Goal: Information Seeking & Learning: Learn about a topic

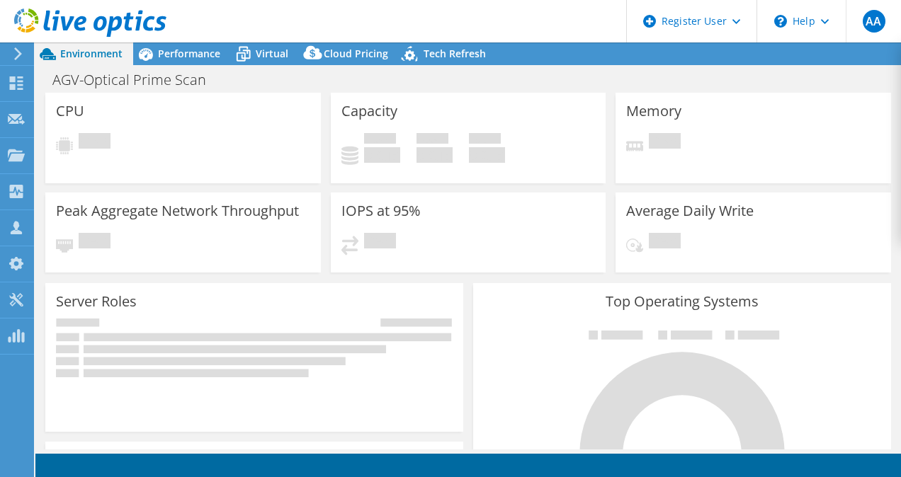
select select "USD"
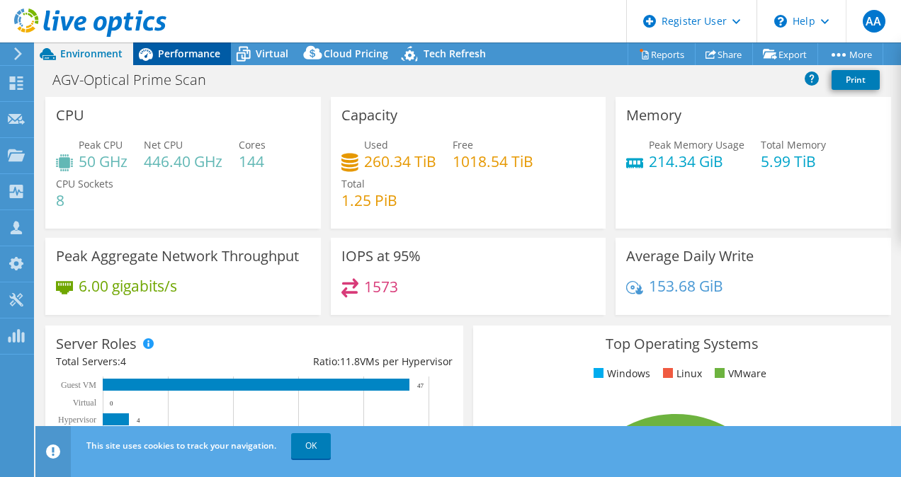
click at [189, 42] on div "Performance" at bounding box center [182, 53] width 98 height 23
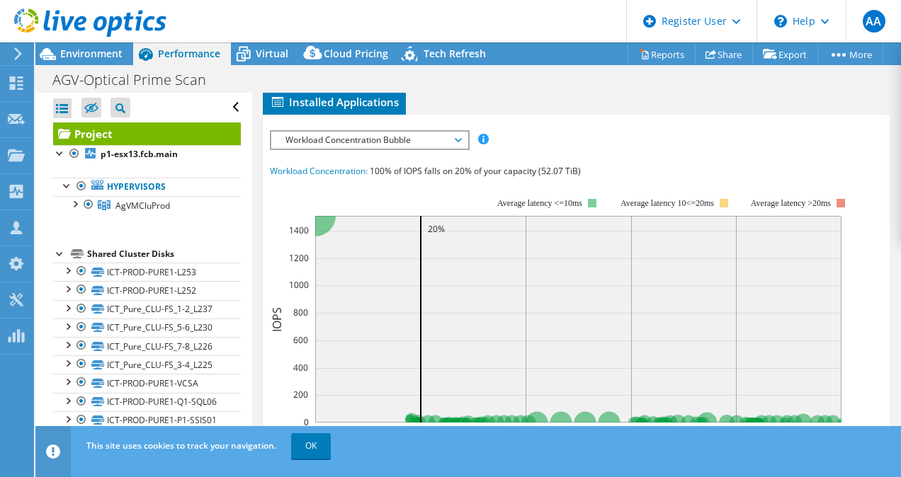
scroll to position [404, 0]
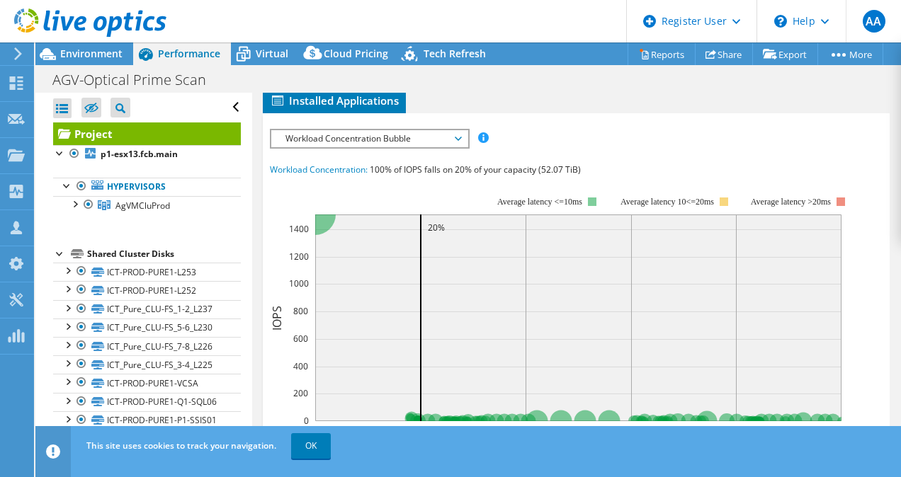
click at [447, 84] on span "Inventory" at bounding box center [453, 76] width 69 height 14
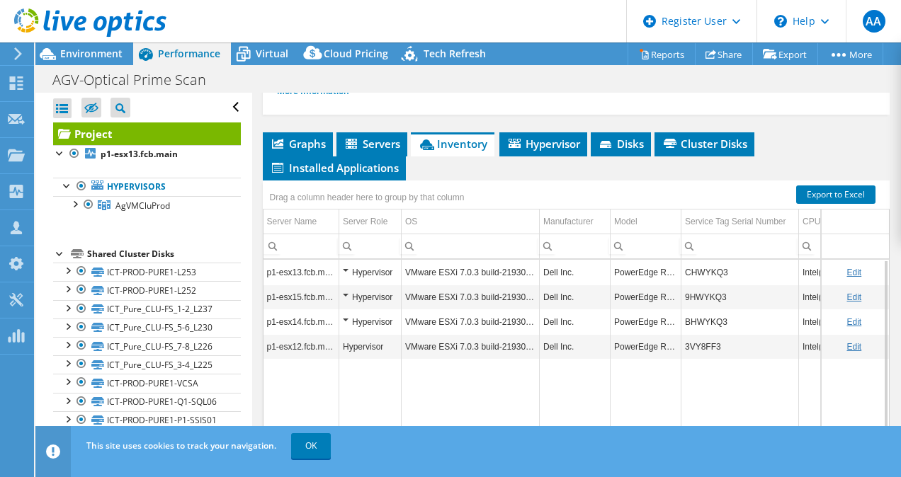
scroll to position [335, 0]
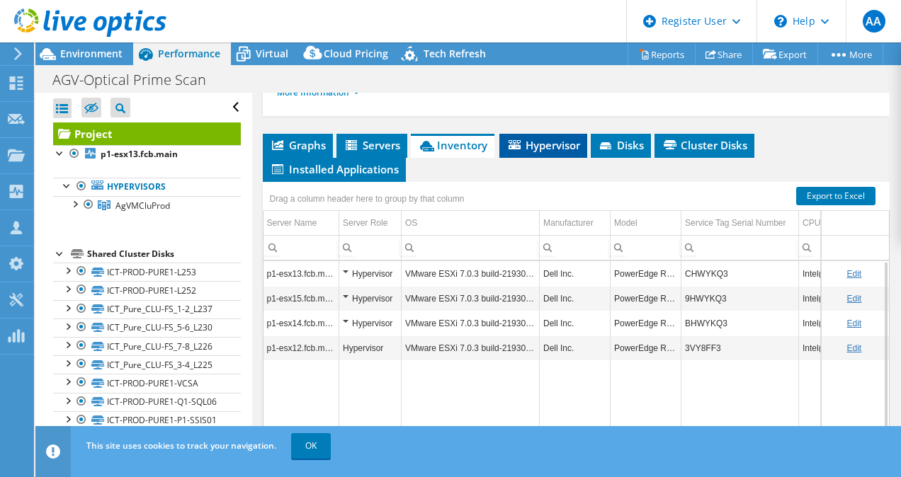
click at [530, 158] on li "Hypervisor" at bounding box center [543, 146] width 88 height 24
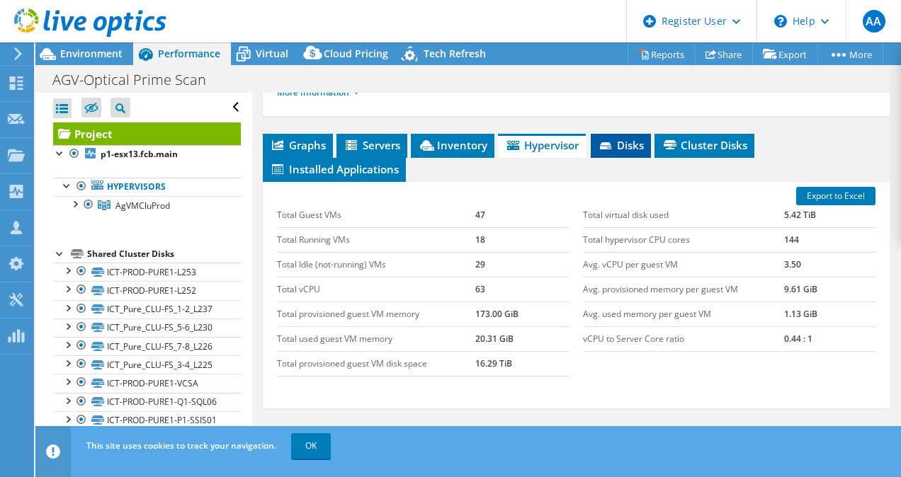
click at [627, 158] on li "Disks" at bounding box center [620, 146] width 60 height 24
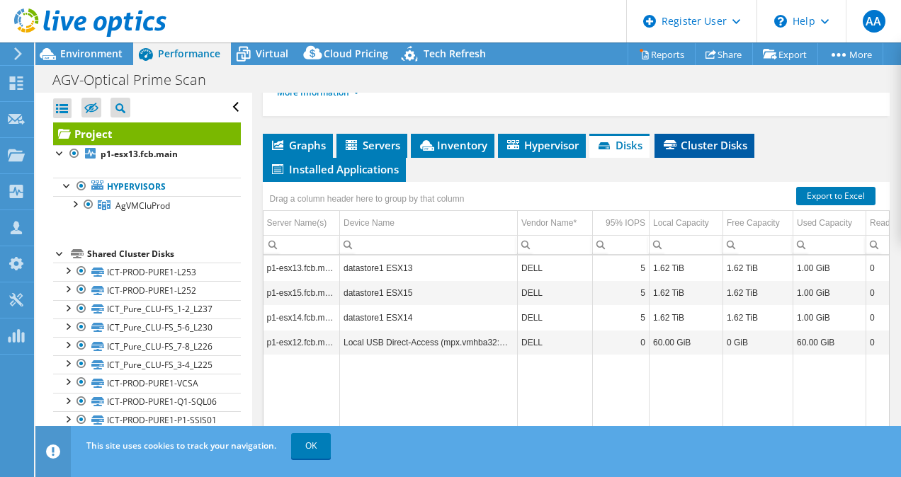
click at [711, 152] on span "Cluster Disks" at bounding box center [704, 145] width 86 height 14
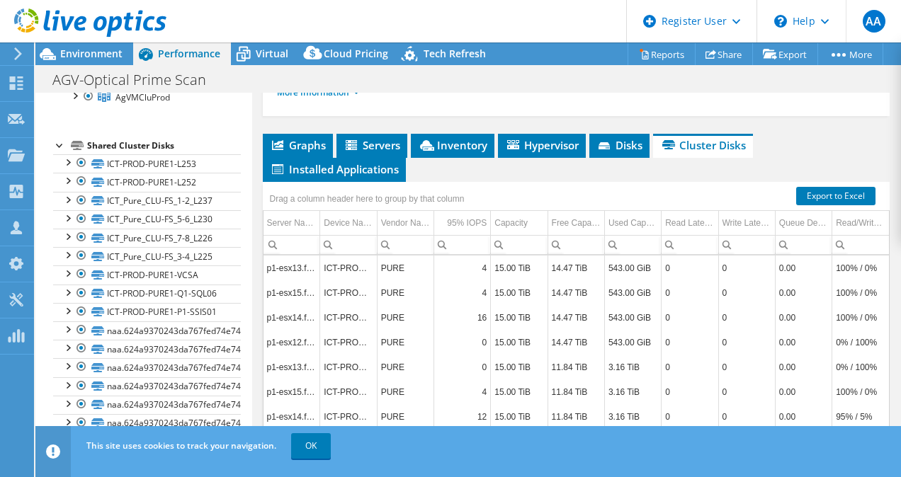
scroll to position [0, 0]
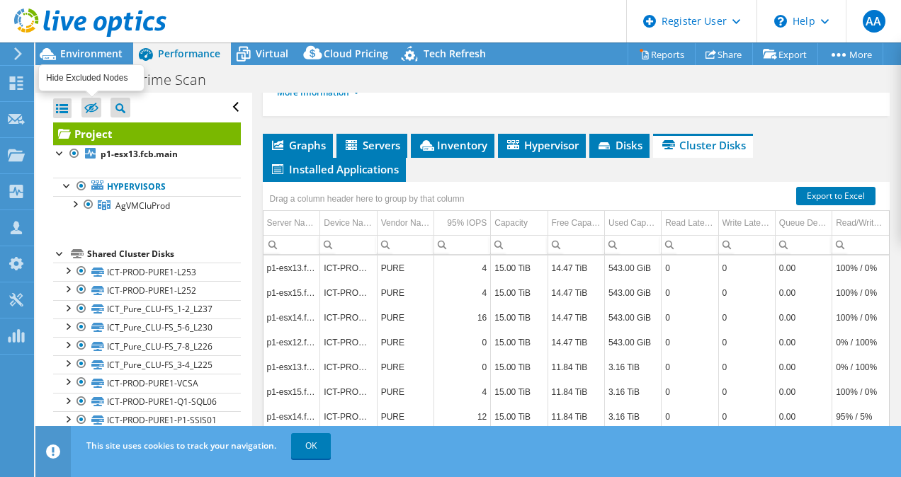
click at [93, 108] on icon at bounding box center [91, 108] width 14 height 11
click at [0, 0] on input "checkbox" at bounding box center [0, 0] width 0 height 0
click at [96, 105] on icon at bounding box center [91, 108] width 14 height 11
click at [0, 0] on input "checkbox" at bounding box center [0, 0] width 0 height 0
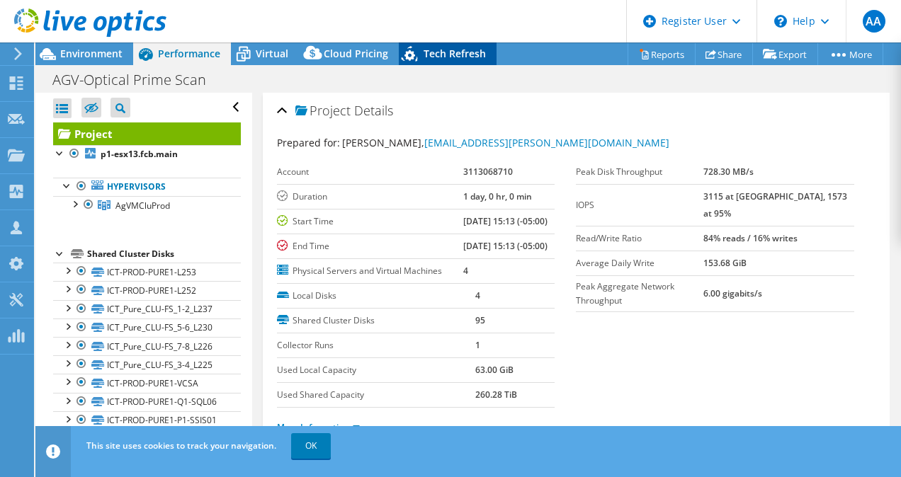
click at [428, 49] on span "Tech Refresh" at bounding box center [454, 53] width 62 height 13
